Goal: Complete application form

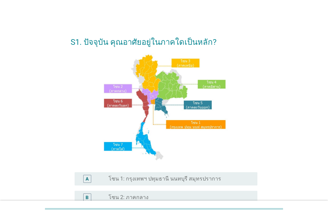
click at [132, 179] on label "โซน 1: กรุงเทพฯ ปทุมธานี นนทบุรี สมุทรปราการ" at bounding box center [164, 179] width 112 height 7
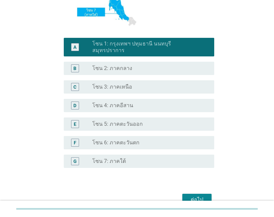
scroll to position [161, 0]
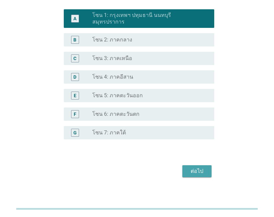
click at [196, 168] on div "ต่อไป" at bounding box center [197, 172] width 19 height 8
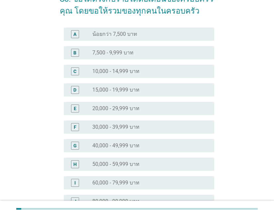
scroll to position [67, 0]
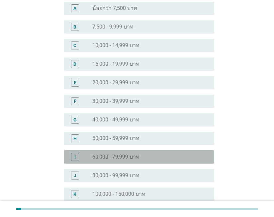
click at [104, 154] on label "60,000 - 79,999 บาท" at bounding box center [115, 157] width 47 height 7
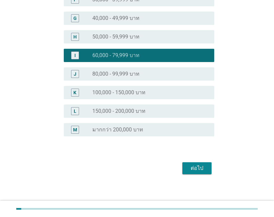
scroll to position [170, 0]
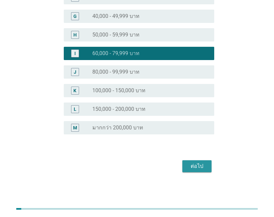
drag, startPoint x: 204, startPoint y: 165, endPoint x: 210, endPoint y: 158, distance: 9.9
click at [204, 165] on div "ต่อไป" at bounding box center [197, 167] width 19 height 8
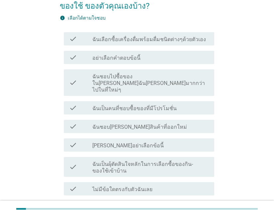
scroll to position [67, 0]
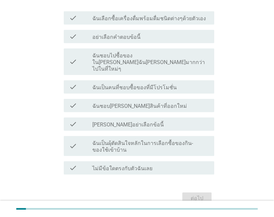
click at [175, 140] on label "ฉันเป็นผุ้ตัดสินใจหลักในการเลือกซื้อของกิน-ของใช้เข้าบ้าน" at bounding box center [150, 146] width 117 height 13
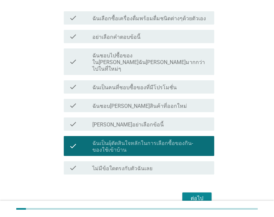
click at [206, 195] on div "ต่อไป" at bounding box center [197, 199] width 19 height 8
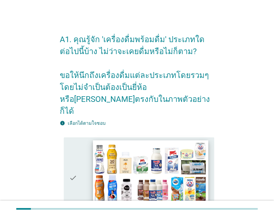
scroll to position [100, 0]
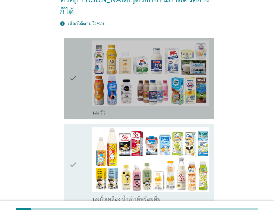
click at [72, 80] on icon "check" at bounding box center [73, 79] width 8 height 76
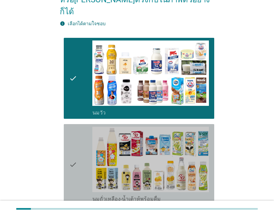
click at [82, 149] on div "check" at bounding box center [80, 165] width 23 height 76
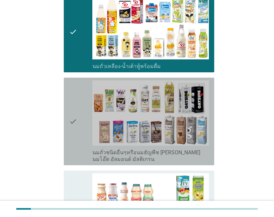
click at [73, 108] on icon "check" at bounding box center [73, 121] width 8 height 82
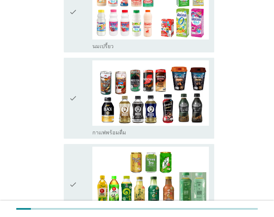
click at [77, 79] on icon "check" at bounding box center [73, 99] width 8 height 76
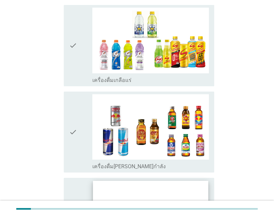
scroll to position [1214, 0]
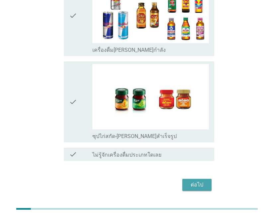
click at [193, 181] on div "ต่อไป" at bounding box center [197, 185] width 19 height 8
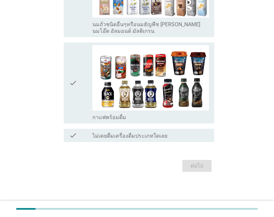
scroll to position [0, 0]
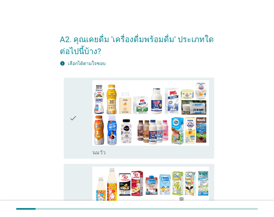
click at [76, 131] on icon "check" at bounding box center [73, 118] width 8 height 76
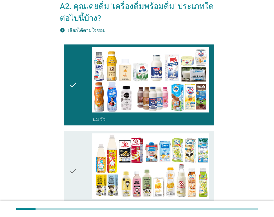
click at [78, 148] on div "check" at bounding box center [80, 172] width 23 height 76
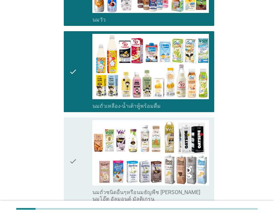
scroll to position [200, 0]
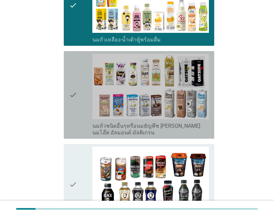
click at [65, 115] on div "check check_box_outline_blank นมถั่วชนิดอื่นๆหรือนมธัญพืช [PERSON_NAME] นมโอ๊ต …" at bounding box center [139, 95] width 151 height 88
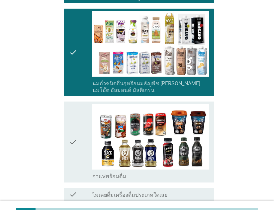
scroll to position [301, 0]
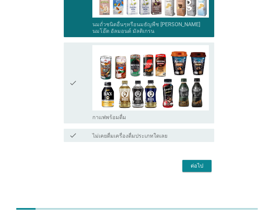
click at [71, 94] on icon "check" at bounding box center [73, 83] width 8 height 76
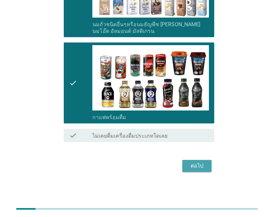
click at [194, 166] on div "ต่อไป" at bounding box center [197, 166] width 19 height 8
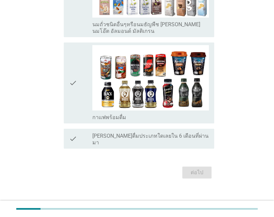
scroll to position [0, 0]
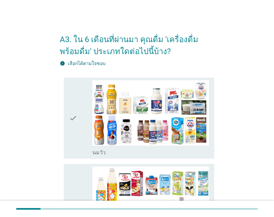
click at [72, 138] on icon "check" at bounding box center [73, 118] width 8 height 76
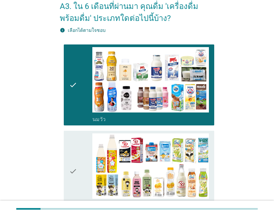
click at [76, 161] on icon "check" at bounding box center [73, 172] width 8 height 76
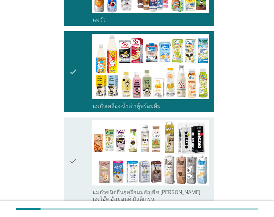
scroll to position [200, 0]
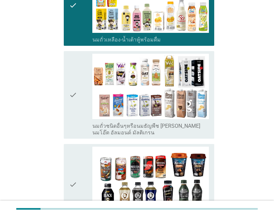
click at [68, 122] on div "check check_box_outline_blank นมถั่วชนิดอื่นๆหรือนมธัญพืช [PERSON_NAME] นมโอ๊ต …" at bounding box center [139, 95] width 151 height 88
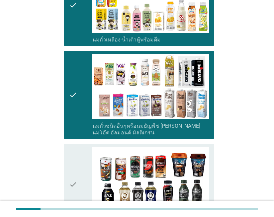
click at [77, 170] on div "check" at bounding box center [80, 185] width 23 height 76
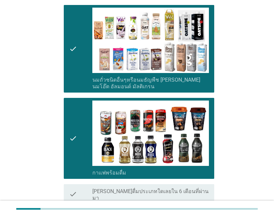
scroll to position [301, 0]
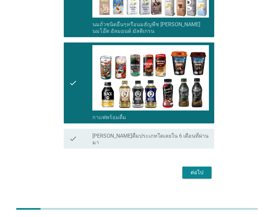
click at [202, 169] on div "ต่อไป" at bounding box center [197, 173] width 19 height 8
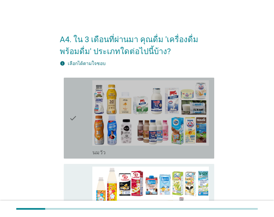
click at [84, 133] on div "check" at bounding box center [80, 118] width 23 height 76
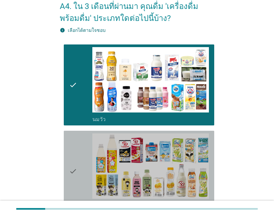
click at [86, 138] on div "check" at bounding box center [80, 172] width 23 height 76
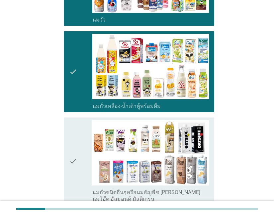
click at [86, 141] on div "check" at bounding box center [80, 161] width 23 height 82
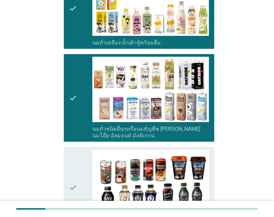
scroll to position [266, 0]
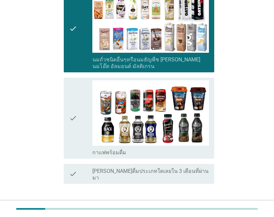
click at [87, 135] on div "check" at bounding box center [80, 118] width 23 height 76
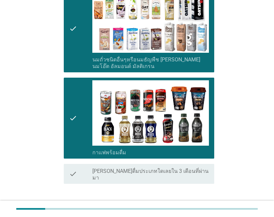
scroll to position [301, 0]
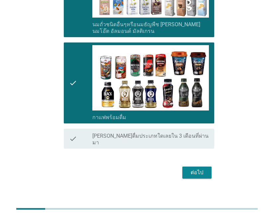
click at [187, 167] on button "ต่อไป" at bounding box center [197, 173] width 29 height 12
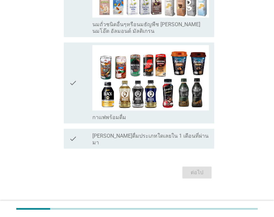
scroll to position [0, 0]
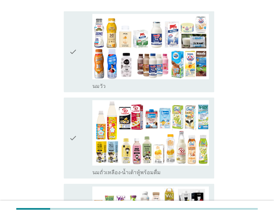
click at [73, 130] on icon "check" at bounding box center [73, 138] width 8 height 76
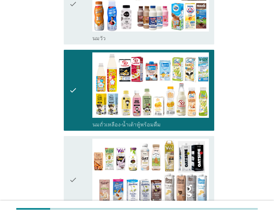
scroll to position [200, 0]
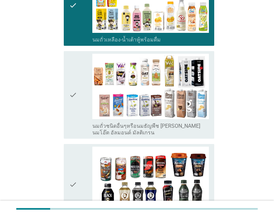
click at [76, 161] on icon "check" at bounding box center [73, 185] width 8 height 76
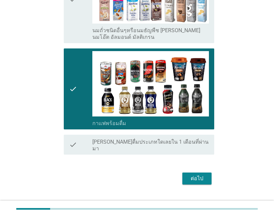
scroll to position [301, 0]
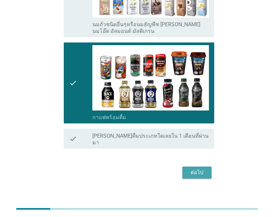
click at [196, 169] on div "ต่อไป" at bounding box center [197, 173] width 19 height 8
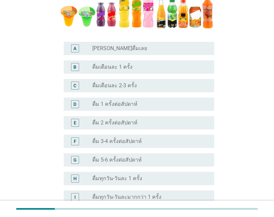
scroll to position [67, 0]
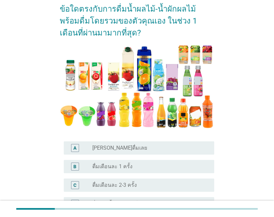
click at [137, 142] on div "A radio_button_unchecked [PERSON_NAME]ดื่มเลย" at bounding box center [139, 148] width 151 height 13
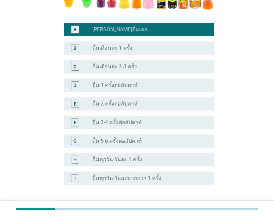
scroll to position [233, 0]
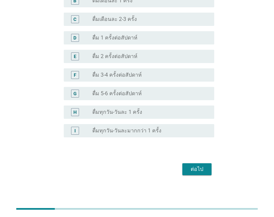
click at [191, 171] on div "ต่อไป" at bounding box center [197, 170] width 19 height 8
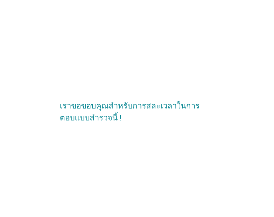
scroll to position [0, 0]
